Goal: Task Accomplishment & Management: Complete application form

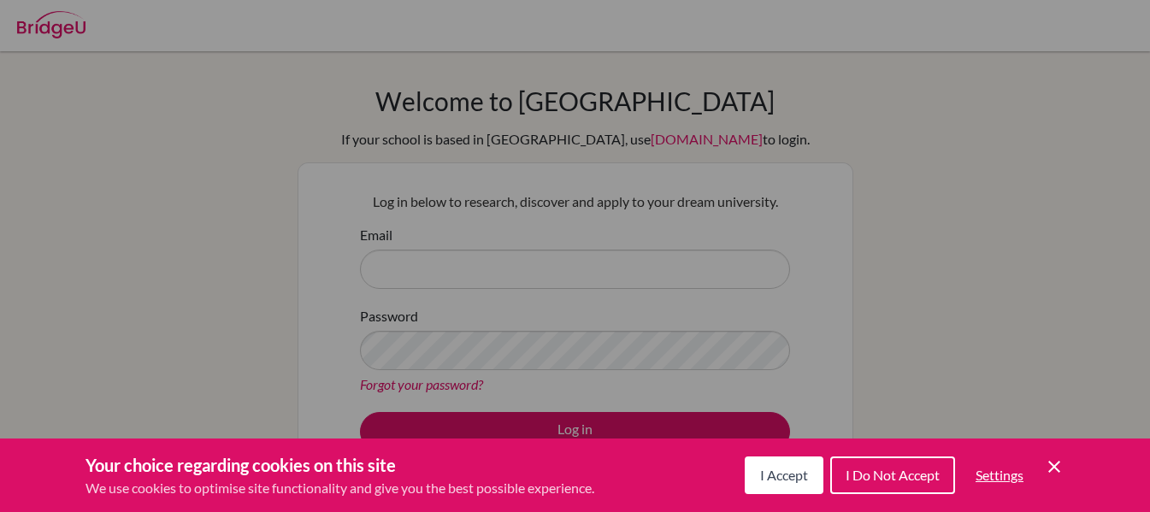
scroll to position [346, 0]
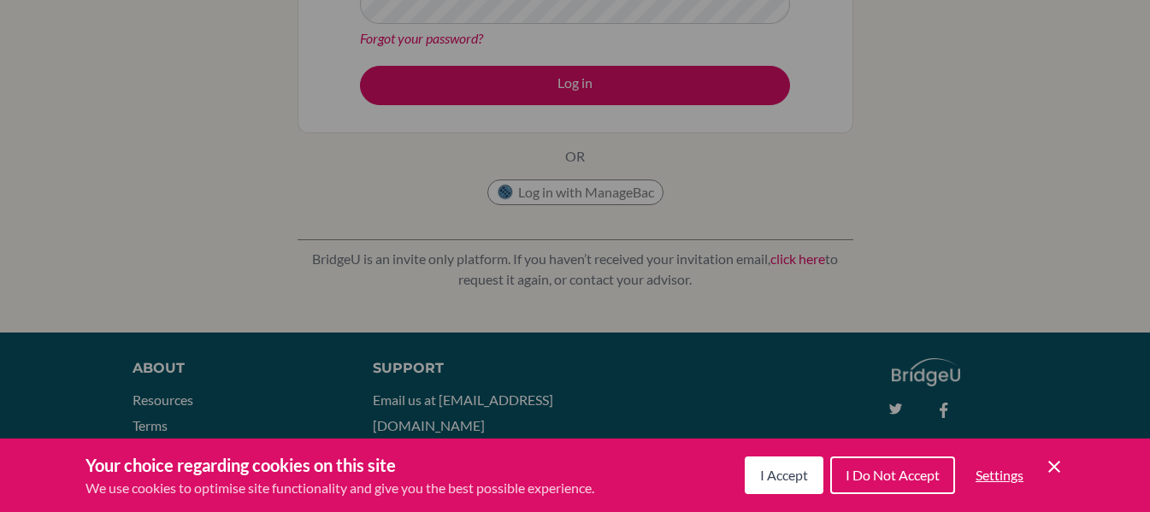
click at [777, 474] on span "I Accept" at bounding box center [784, 475] width 48 height 16
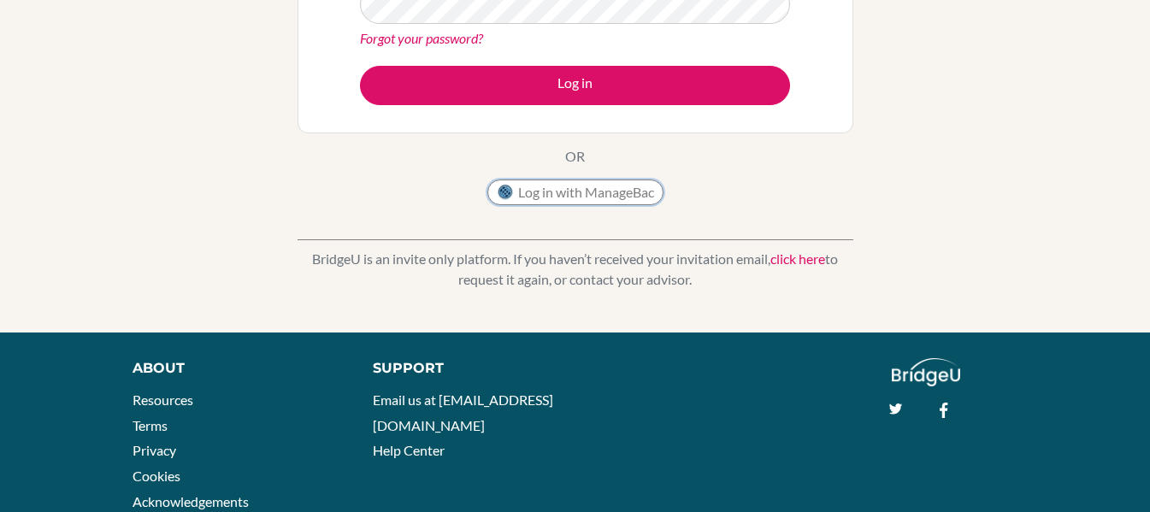
click at [596, 197] on button "Log in with ManageBac" at bounding box center [575, 192] width 176 height 26
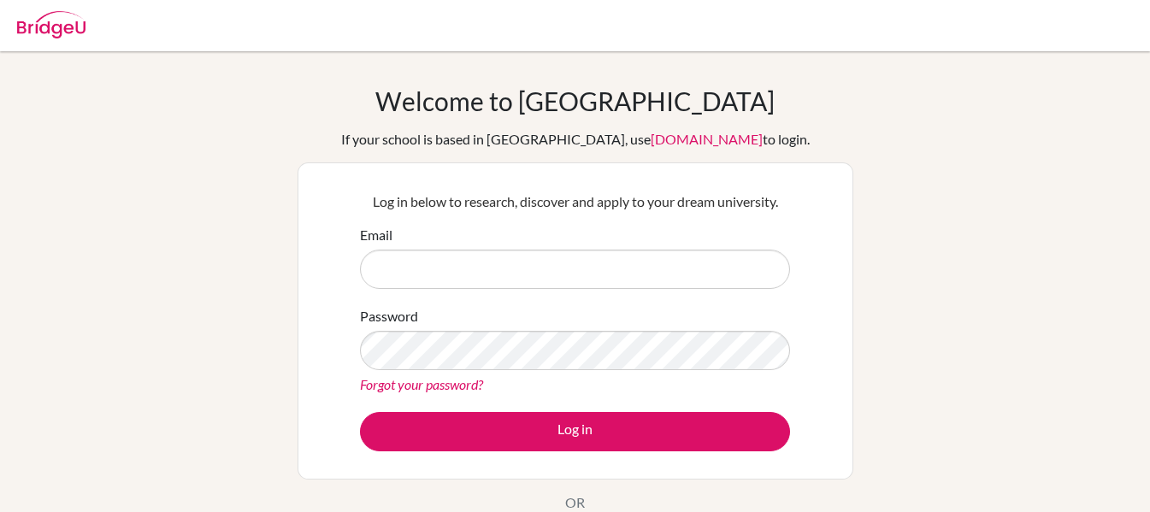
scroll to position [13, 0]
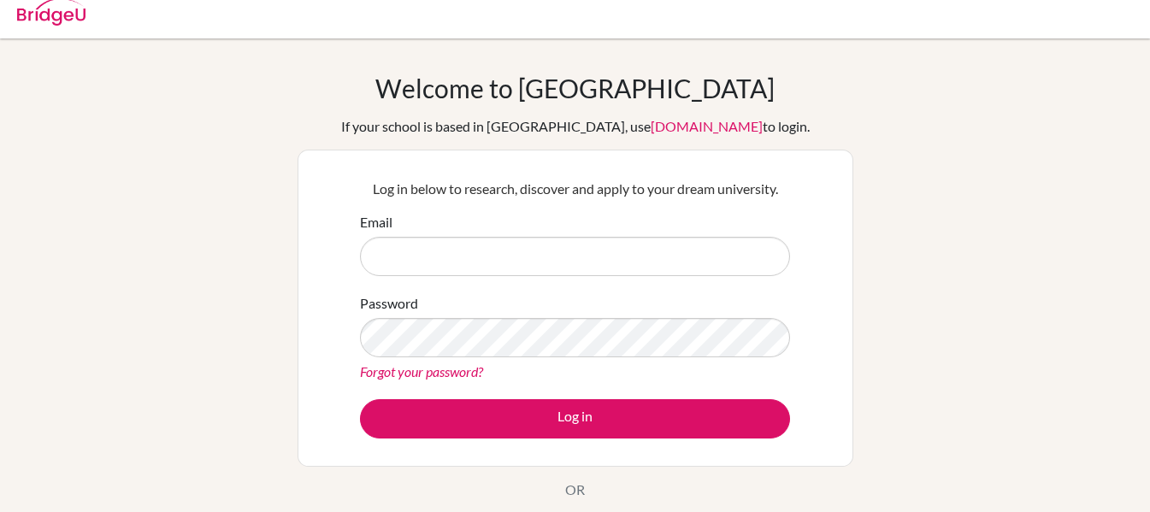
click at [656, 186] on p "Log in below to research, discover and apply to your dream university." at bounding box center [575, 189] width 430 height 21
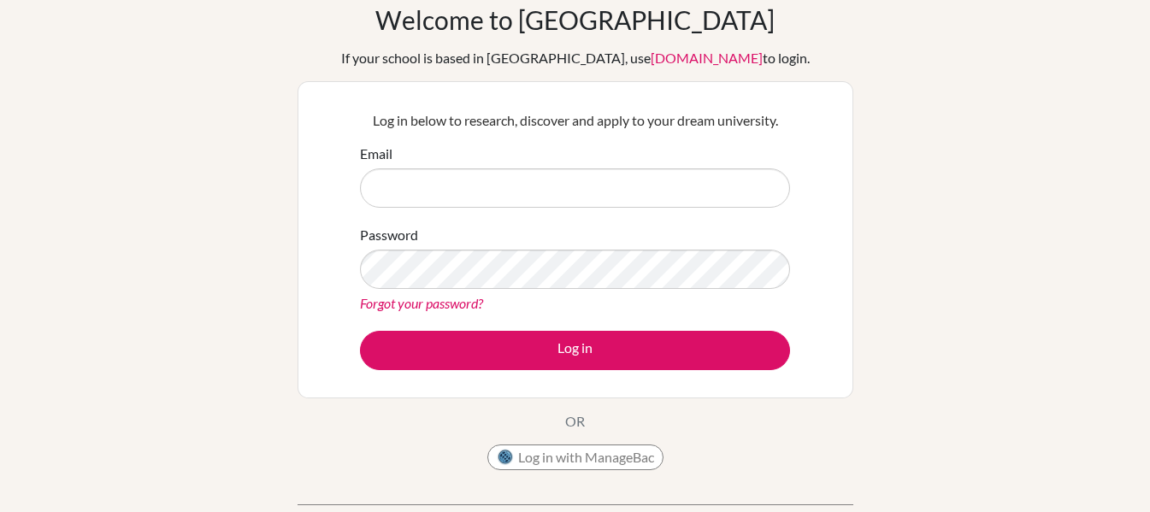
scroll to position [82, 0]
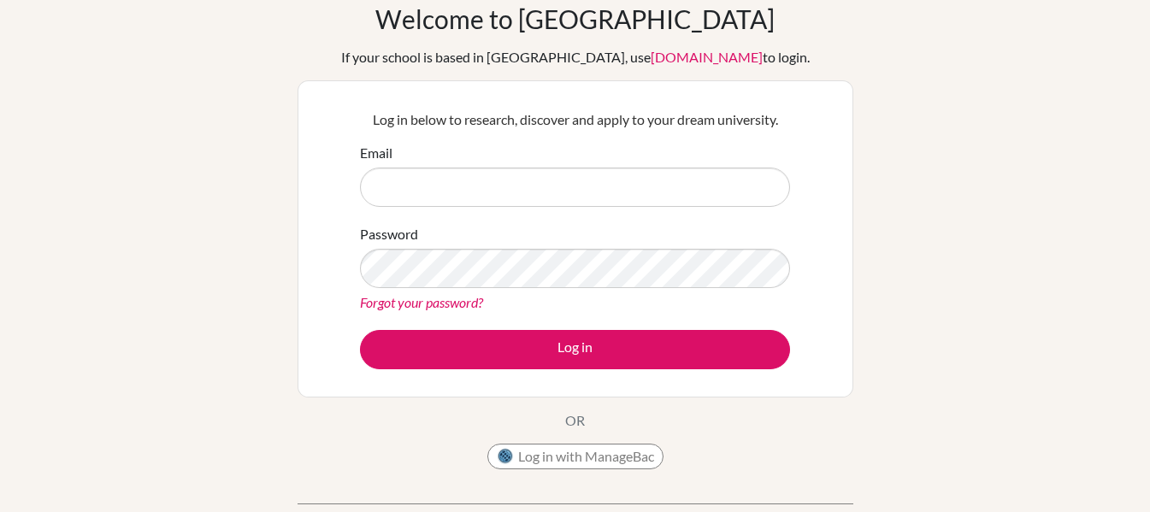
click at [529, 215] on form "Email Password Forgot your password? Log in" at bounding box center [575, 256] width 430 height 227
click at [524, 212] on form "Email Password Forgot your password? Log in" at bounding box center [575, 256] width 430 height 227
click at [496, 206] on input "Email" at bounding box center [575, 187] width 430 height 39
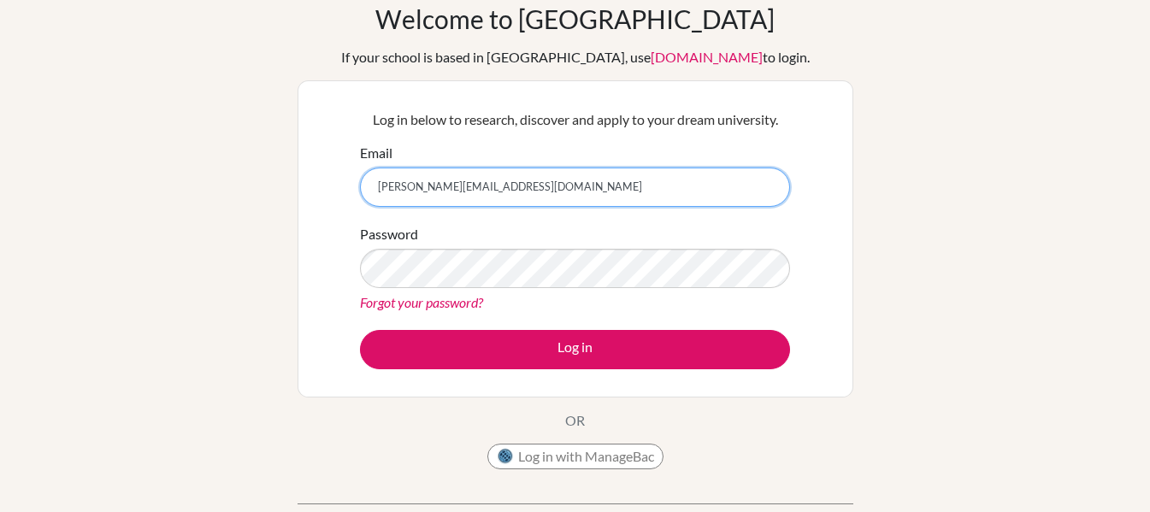
type input "bence.bjorn.gyori.kormos@issrclassroom.se"
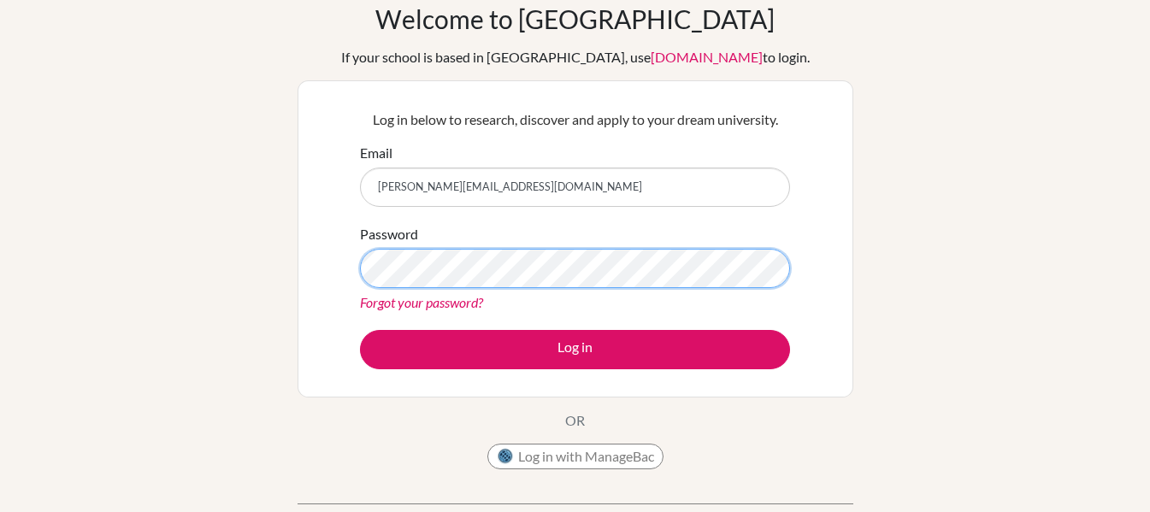
click at [360, 330] on button "Log in" at bounding box center [575, 349] width 430 height 39
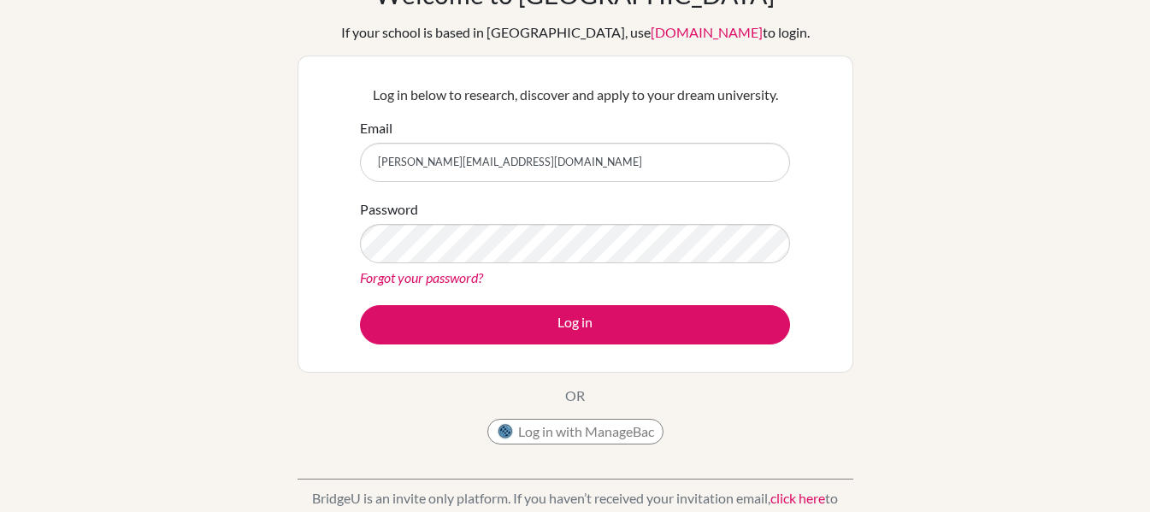
scroll to position [108, 0]
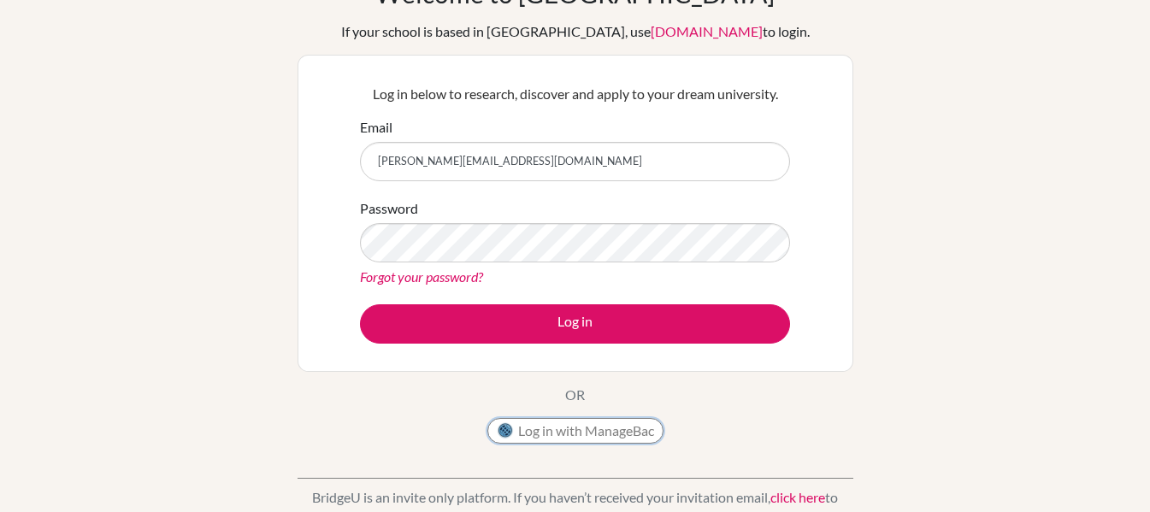
click at [614, 441] on button "Log in with ManageBac" at bounding box center [575, 431] width 176 height 26
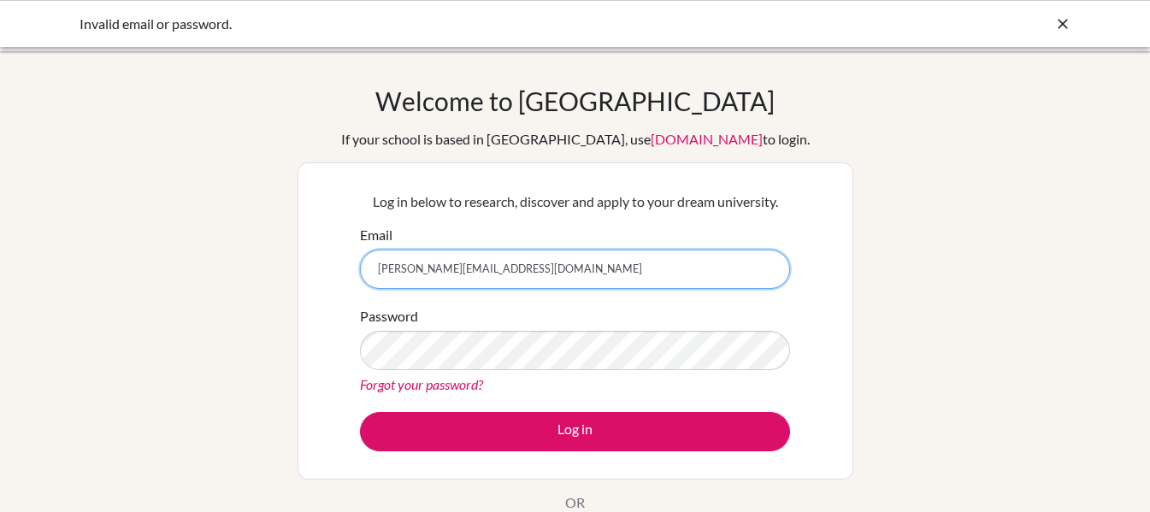
scroll to position [400, 0]
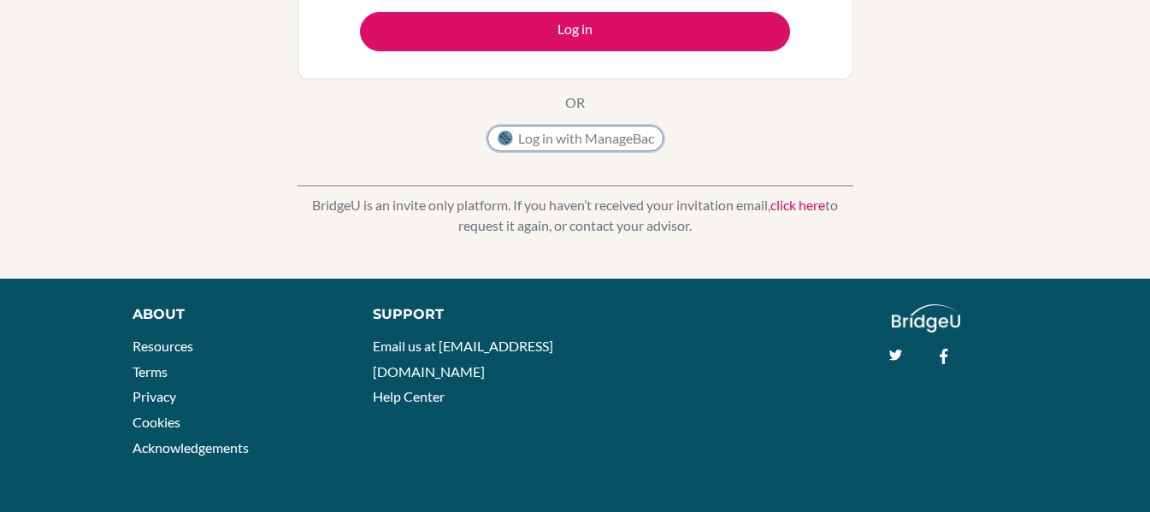
click at [592, 135] on button "Log in with ManageBac" at bounding box center [575, 139] width 176 height 26
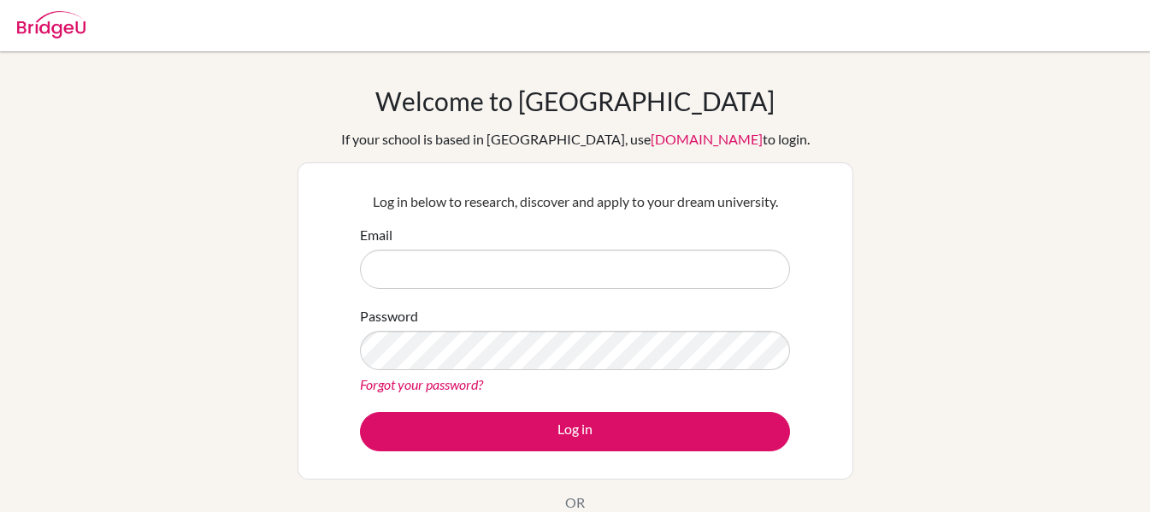
scroll to position [157, 0]
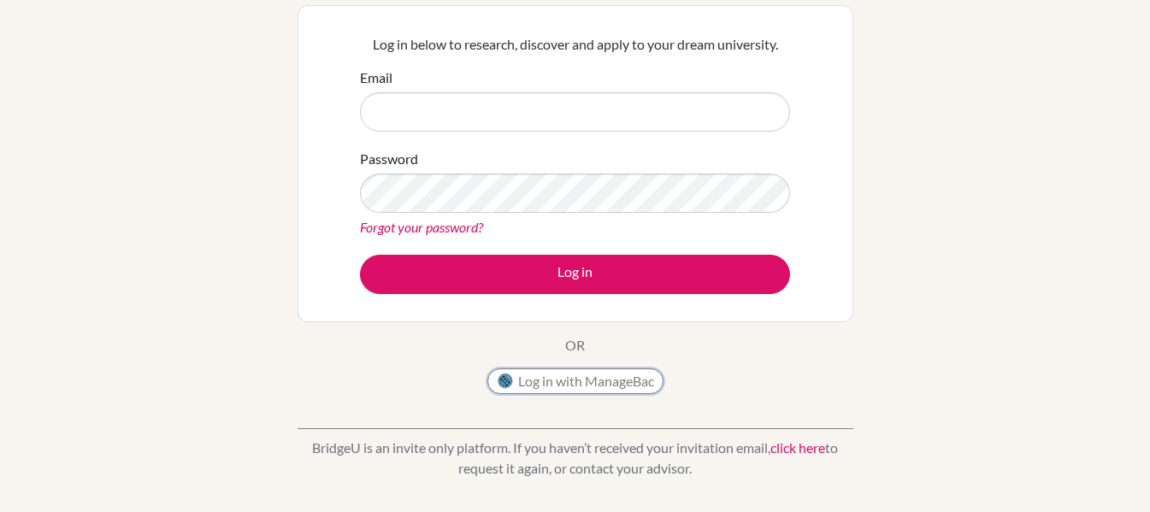
click at [547, 378] on button "Log in with ManageBac" at bounding box center [575, 381] width 176 height 26
